Goal: Transaction & Acquisition: Purchase product/service

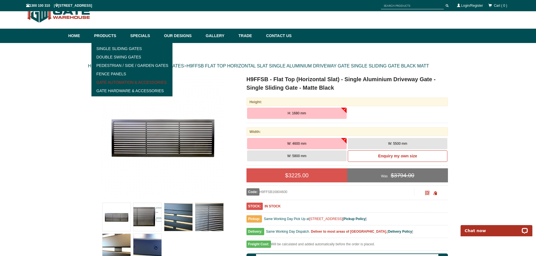
scroll to position [14, 0]
click at [125, 82] on link "Gate Automation & Accessories" at bounding box center [132, 82] width 78 height 8
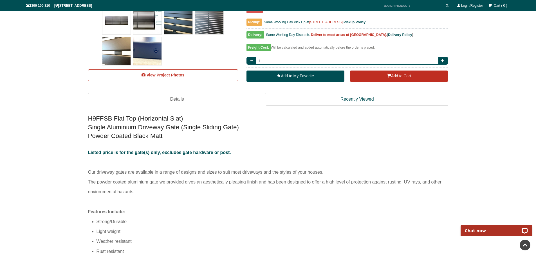
scroll to position [296, 0]
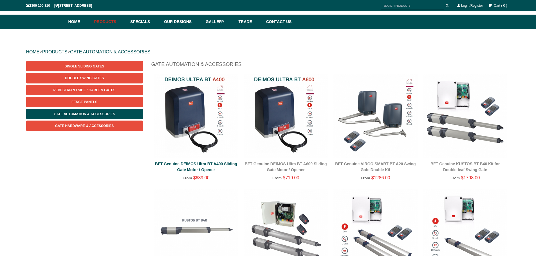
drag, startPoint x: 222, startPoint y: 88, endPoint x: 222, endPoint y: 80, distance: 8.5
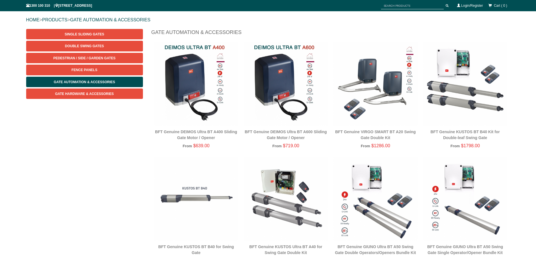
drag, startPoint x: 214, startPoint y: 38, endPoint x: 210, endPoint y: 32, distance: 7.6
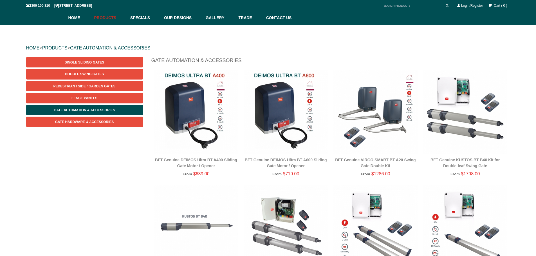
drag, startPoint x: 221, startPoint y: 30, endPoint x: 175, endPoint y: 42, distance: 47.6
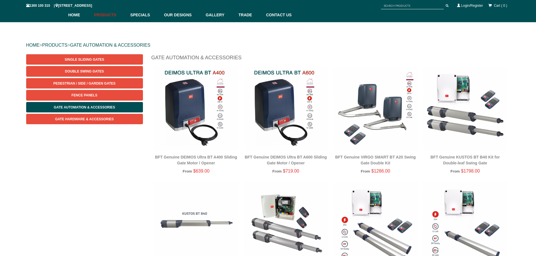
scroll to position [63, 0]
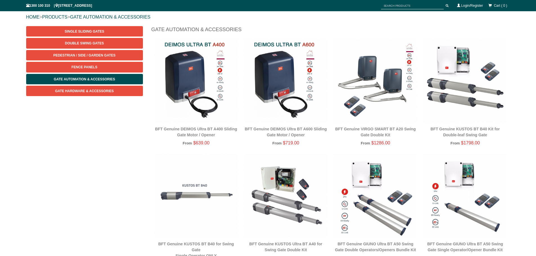
drag, startPoint x: 128, startPoint y: 7, endPoint x: 0, endPoint y: 31, distance: 130.2
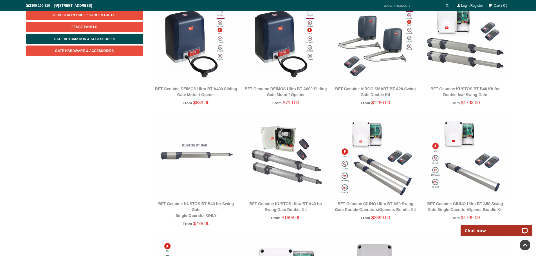
scroll to position [99, 0]
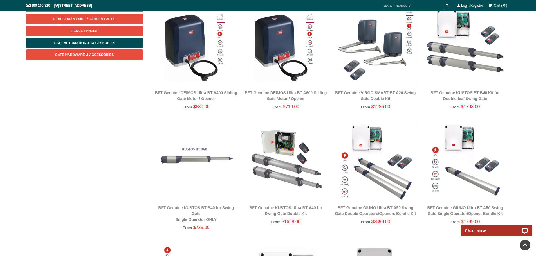
click at [478, 28] on img at bounding box center [465, 45] width 84 height 84
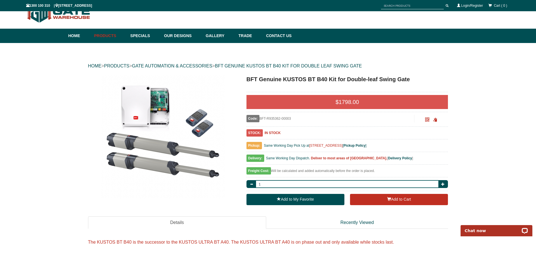
drag, startPoint x: 246, startPoint y: 117, endPoint x: 246, endPoint y: 110, distance: 6.8
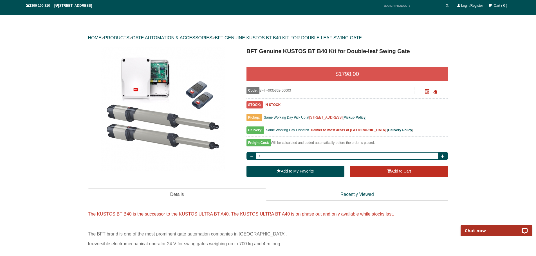
scroll to position [14, 0]
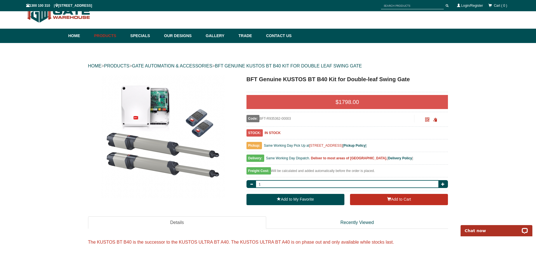
drag, startPoint x: 277, startPoint y: 106, endPoint x: 354, endPoint y: 81, distance: 81.4
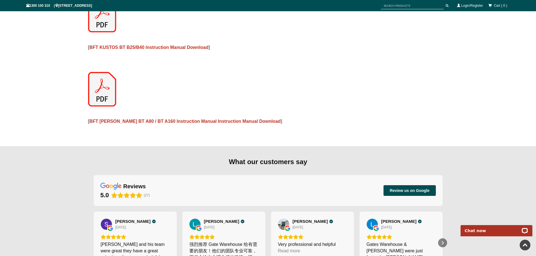
scroll to position [772, 0]
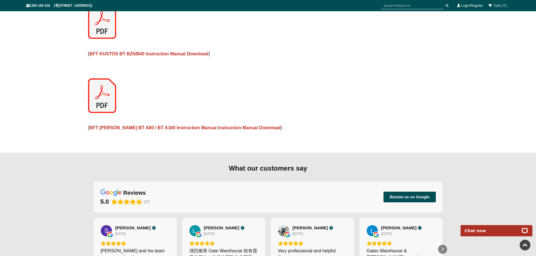
click at [108, 24] on img at bounding box center [102, 21] width 28 height 35
